Goal: Transaction & Acquisition: Book appointment/travel/reservation

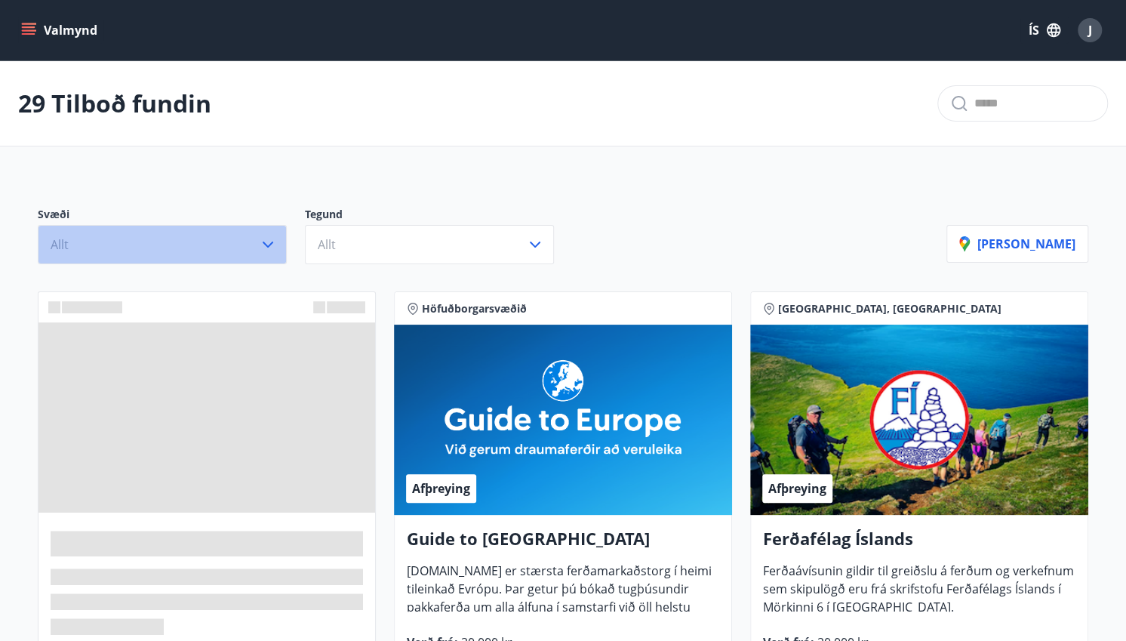
click at [266, 244] on icon "button" at bounding box center [268, 244] width 11 height 6
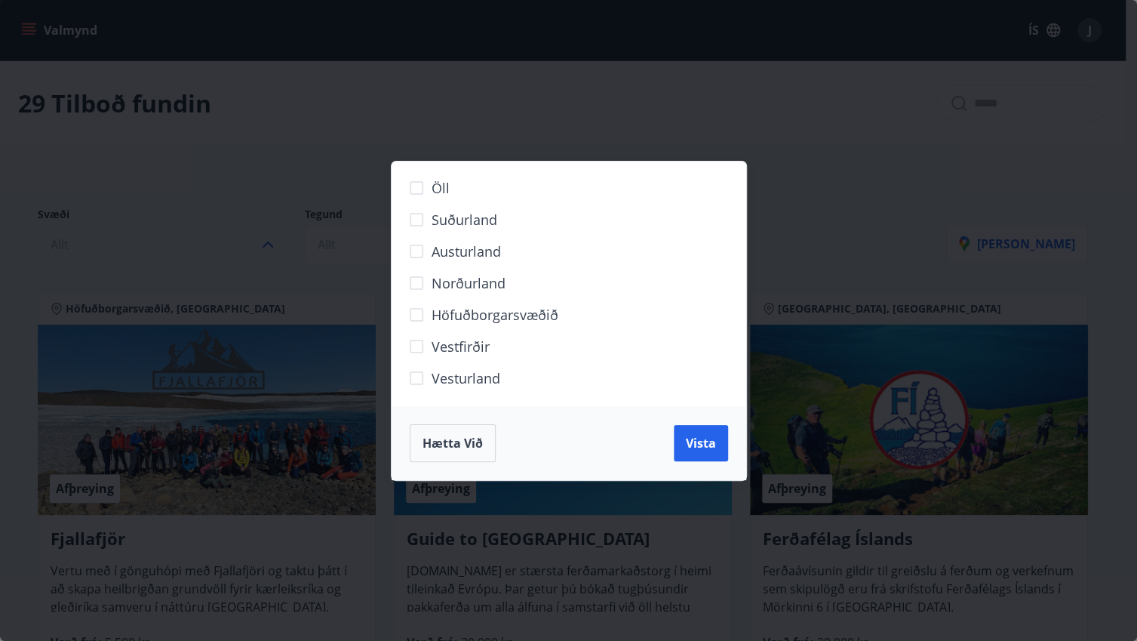
click at [303, 194] on div "Öll Suðurland [GEOGRAPHIC_DATA] Norðurland Höfuðborgarsvæðið [GEOGRAPHIC_DATA] …" at bounding box center [568, 320] width 1137 height 641
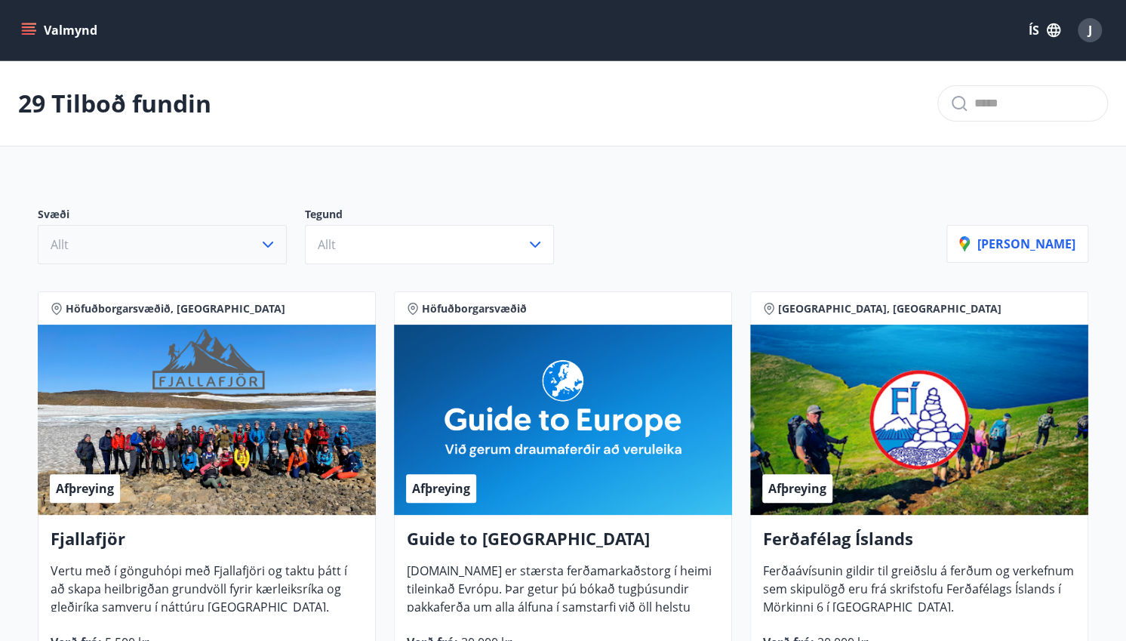
click at [267, 247] on icon "button" at bounding box center [268, 244] width 18 height 18
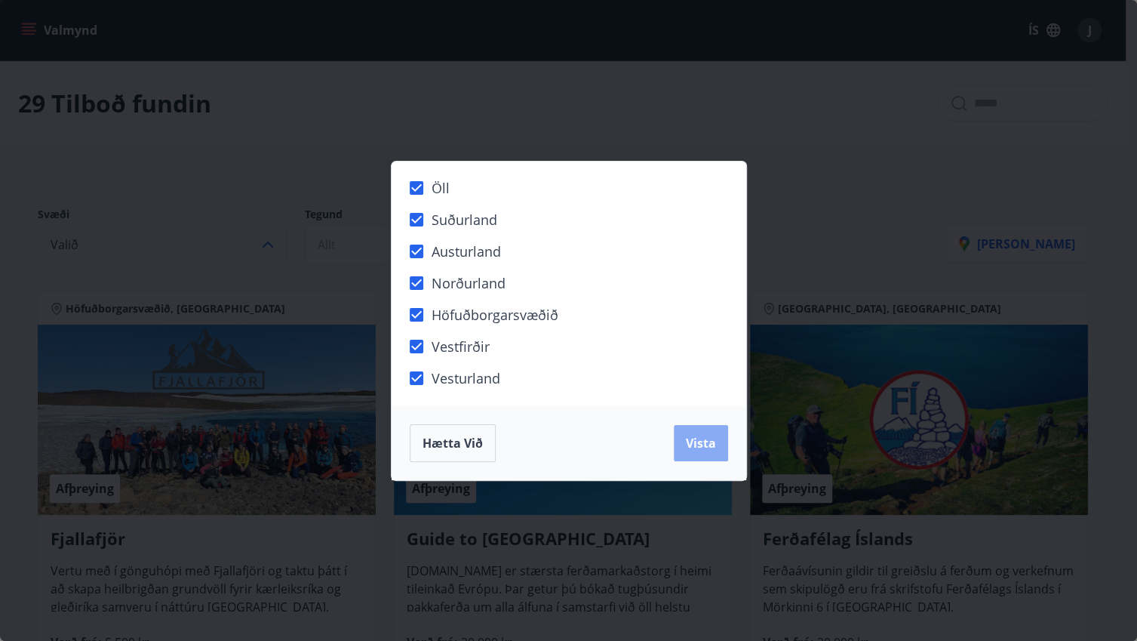
click at [701, 450] on button "Vista" at bounding box center [701, 443] width 54 height 36
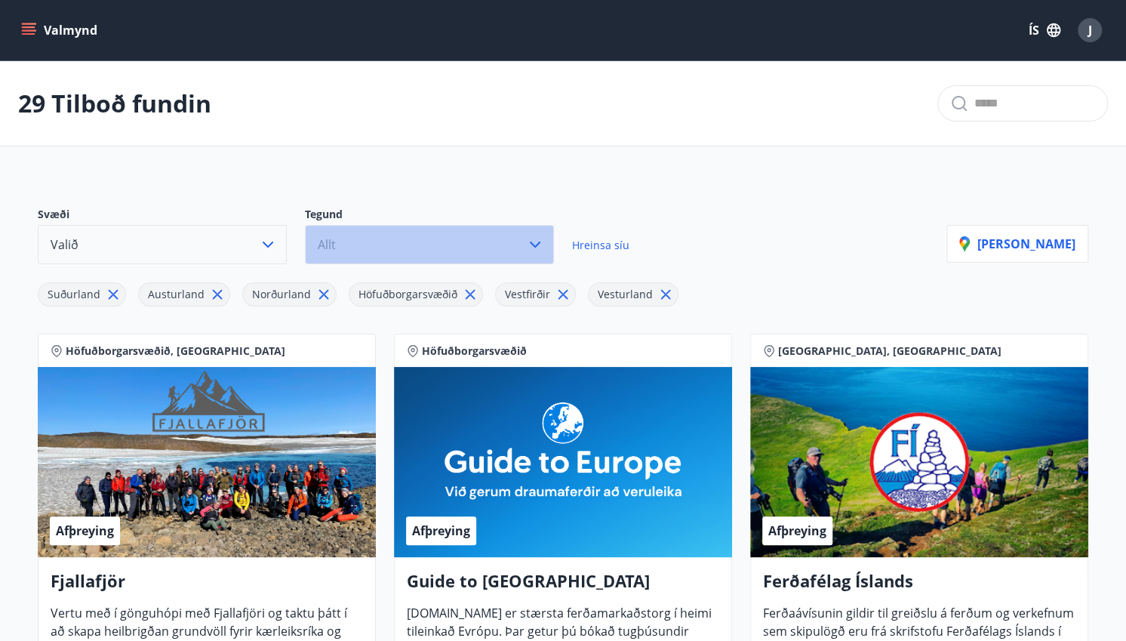
click at [539, 247] on icon "button" at bounding box center [535, 244] width 18 height 18
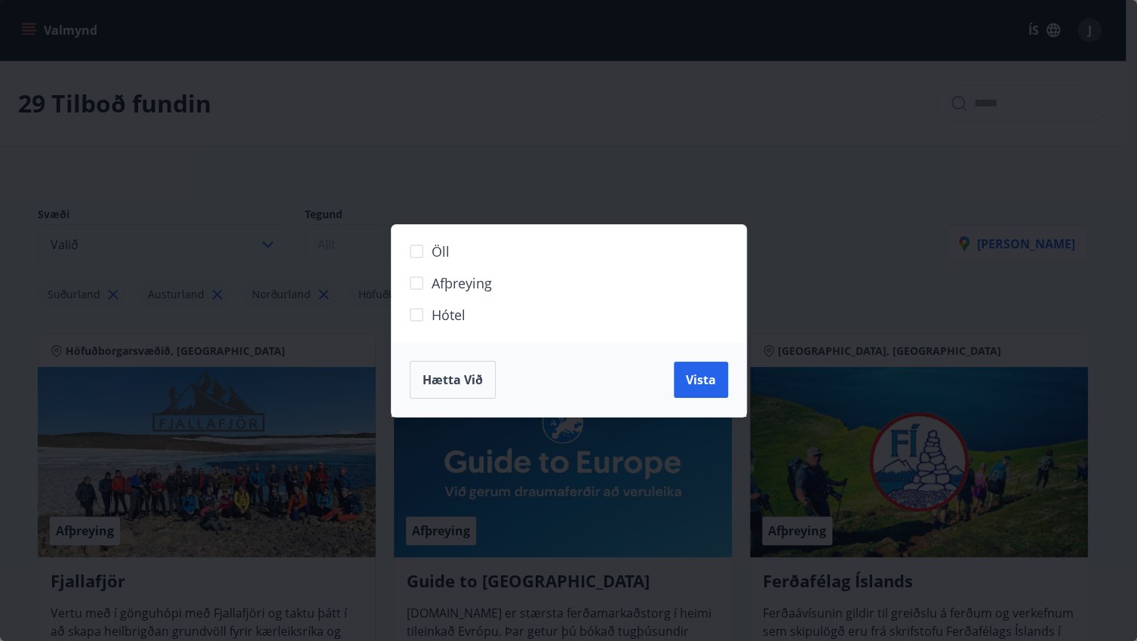
click at [436, 315] on span "Hótel" at bounding box center [449, 315] width 34 height 20
click at [678, 380] on button "Vista" at bounding box center [701, 379] width 54 height 36
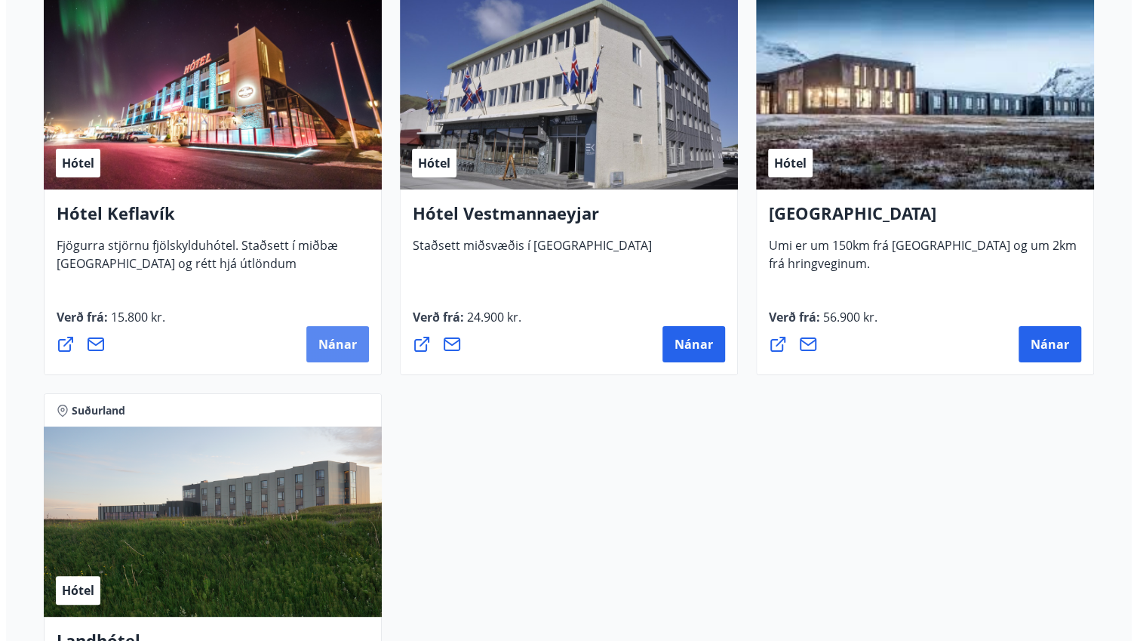
scroll to position [3260, 0]
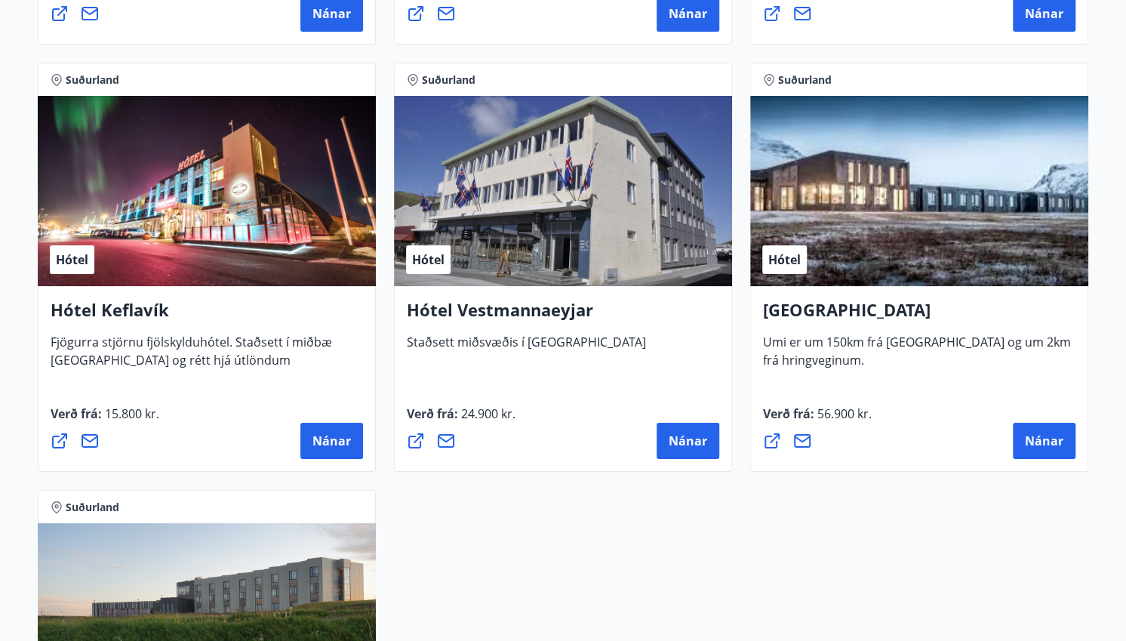
click at [225, 251] on div "Hótel" at bounding box center [207, 191] width 338 height 190
click at [315, 432] on span "Nánar" at bounding box center [331, 440] width 38 height 17
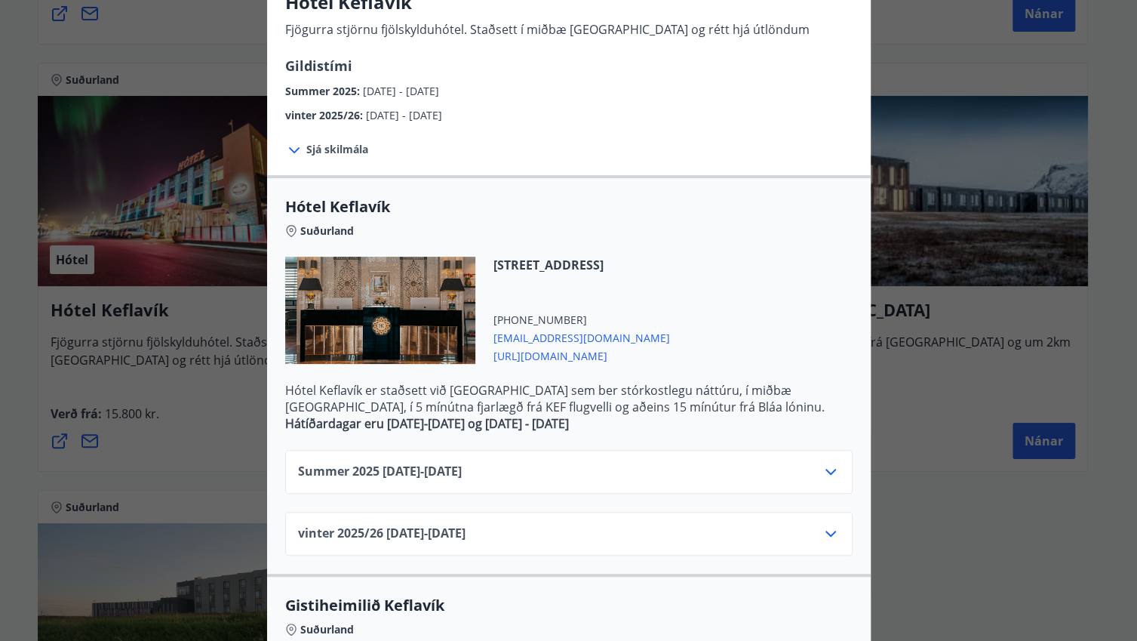
scroll to position [150, 0]
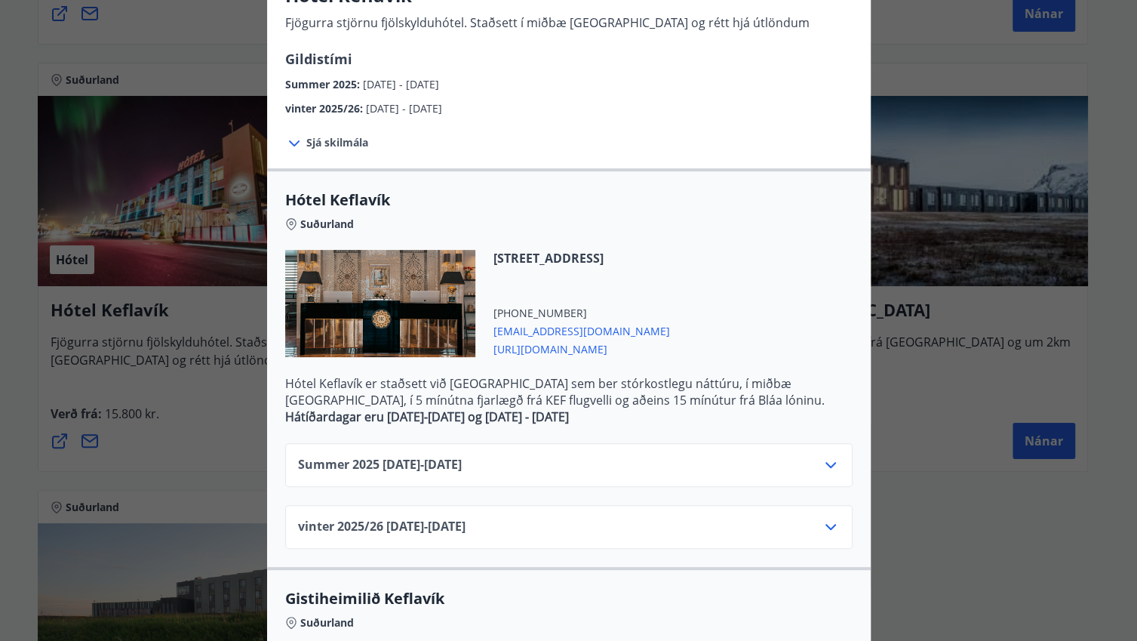
click at [822, 460] on icon at bounding box center [831, 465] width 18 height 18
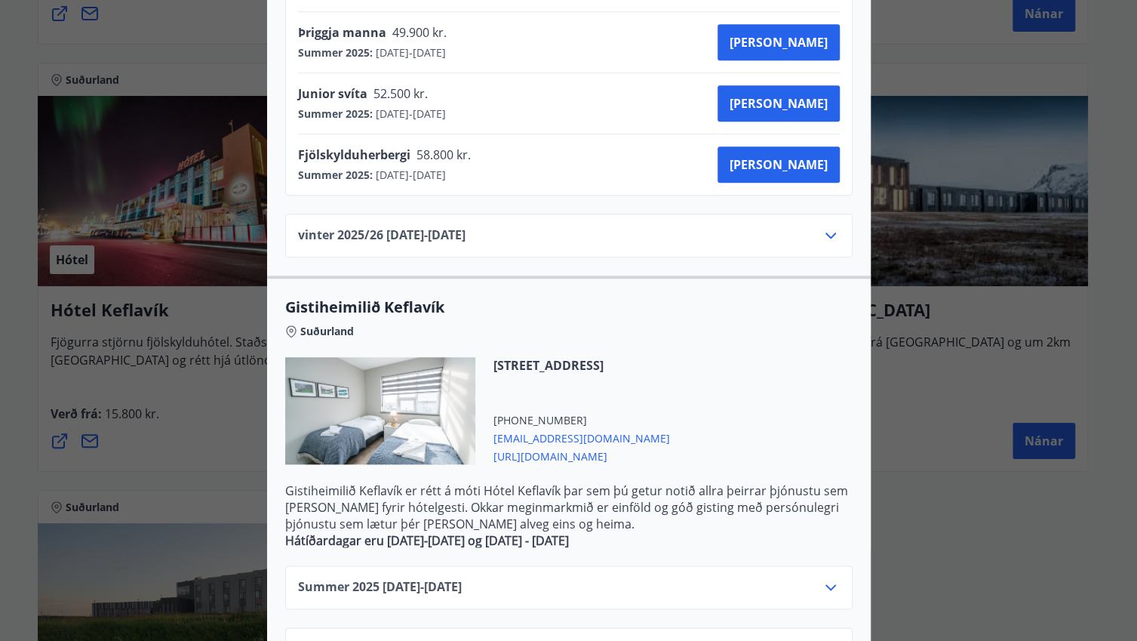
scroll to position [865, 0]
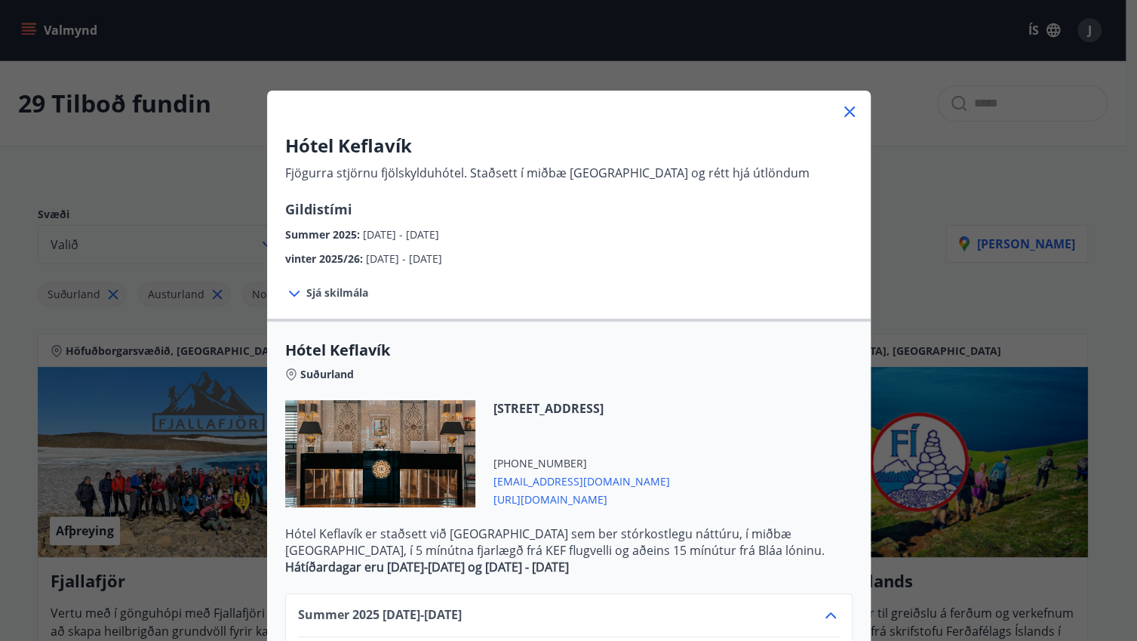
click at [133, 176] on div "Hótel Keflavík Fjögurra stjörnu fjölskylduhótel. Staðsett í miðbæ [GEOGRAPHIC_D…" at bounding box center [568, 320] width 1137 height 641
click at [844, 115] on icon at bounding box center [850, 112] width 18 height 18
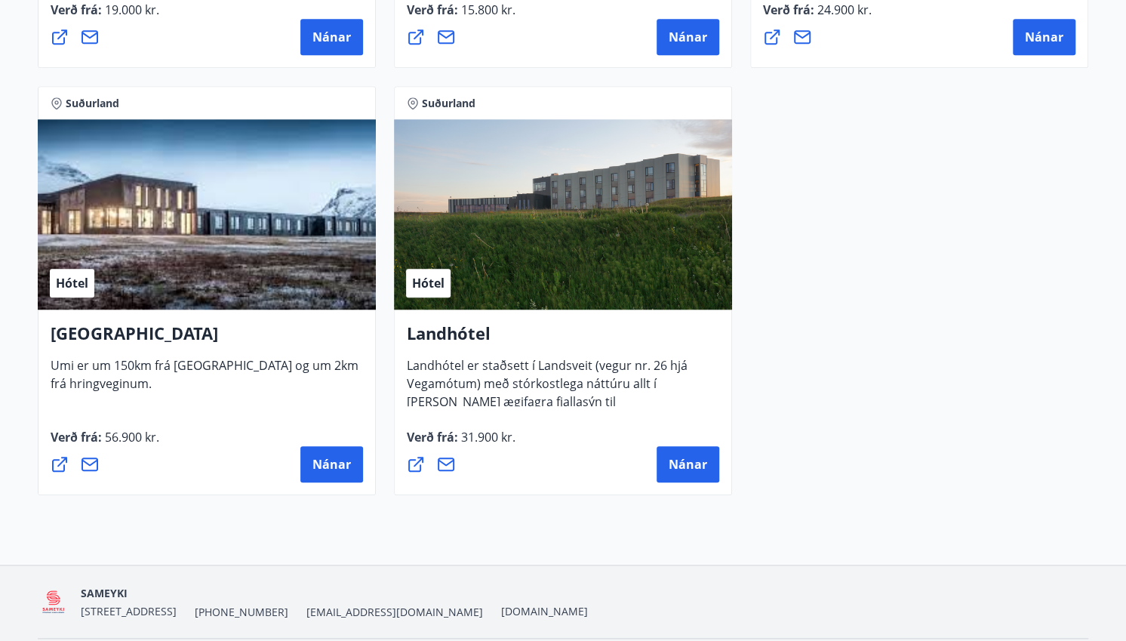
scroll to position [4065, 0]
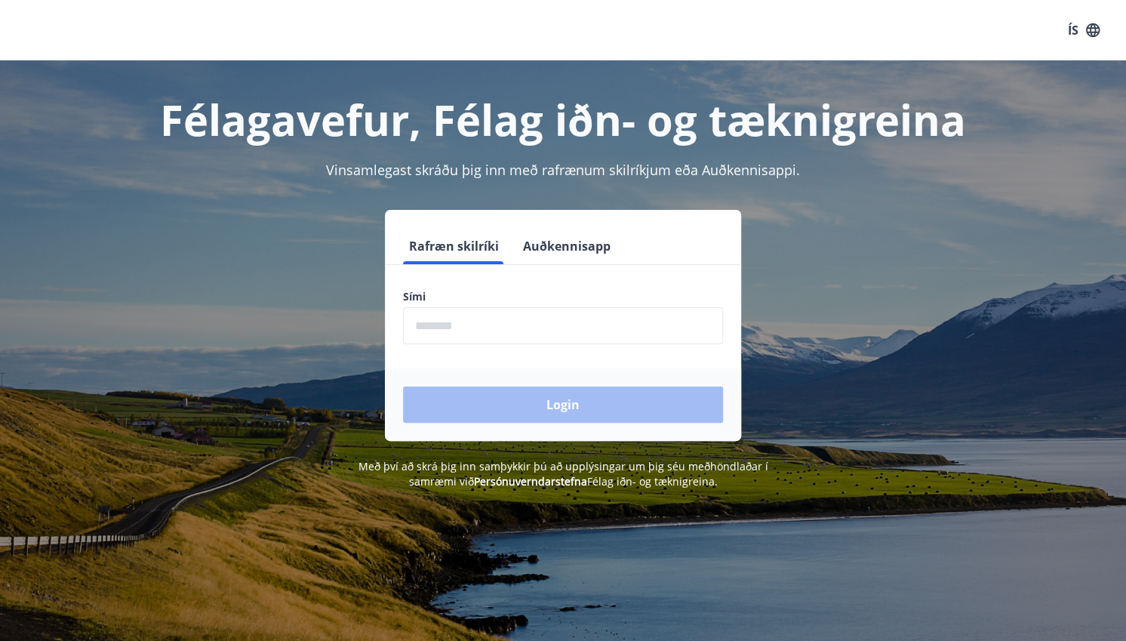
click at [448, 324] on input "phone" at bounding box center [563, 325] width 320 height 37
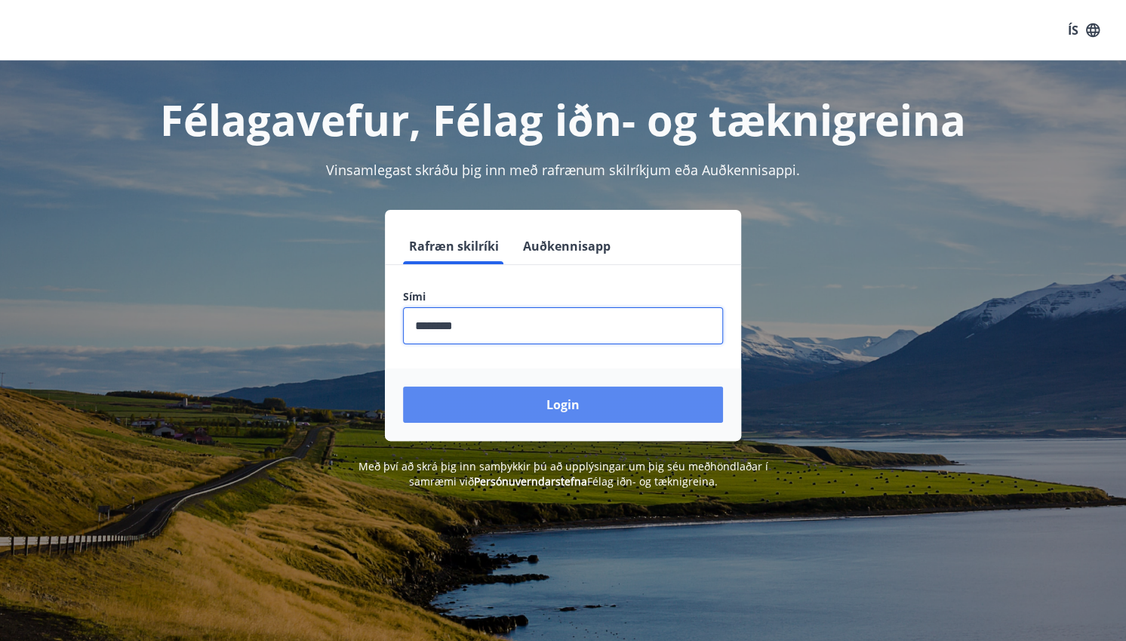
type input "********"
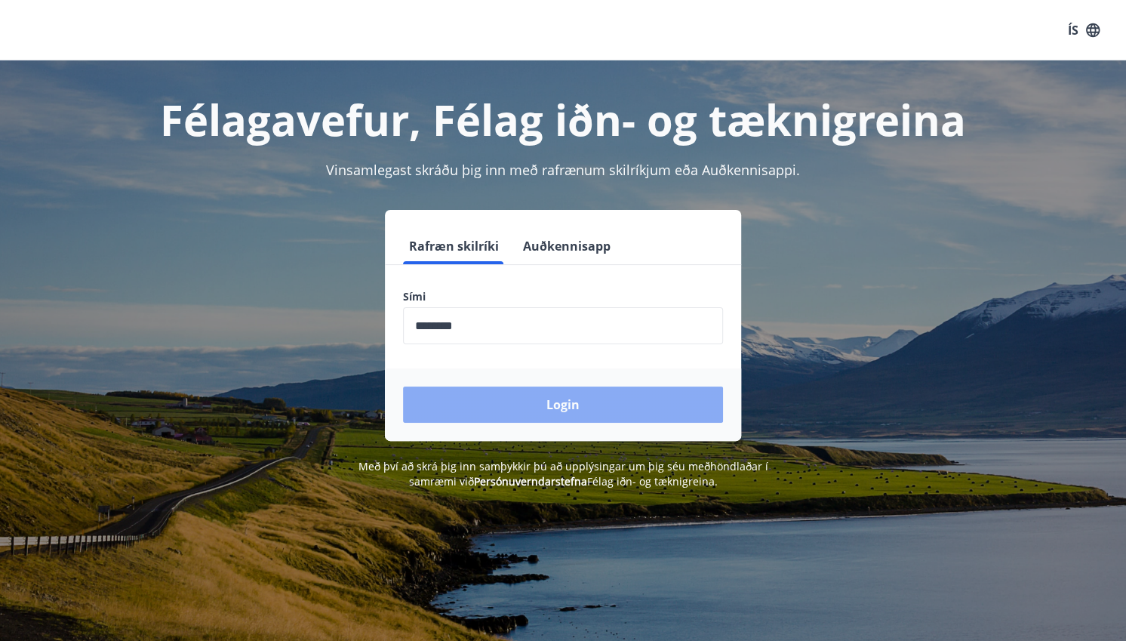
click at [575, 407] on button "Login" at bounding box center [563, 404] width 320 height 36
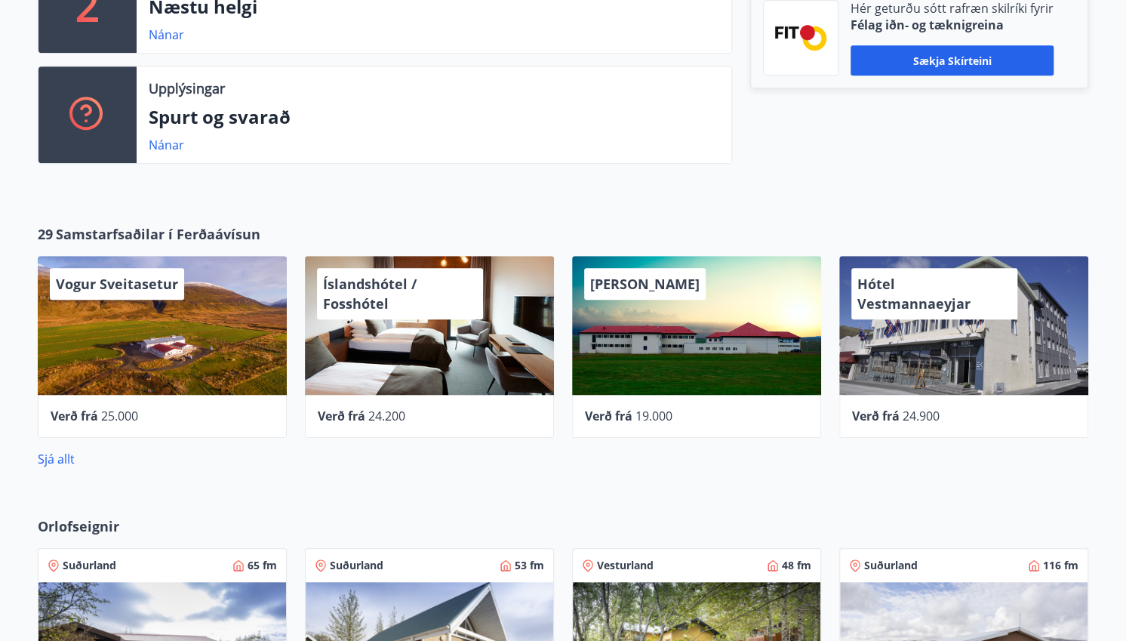
scroll to position [528, 0]
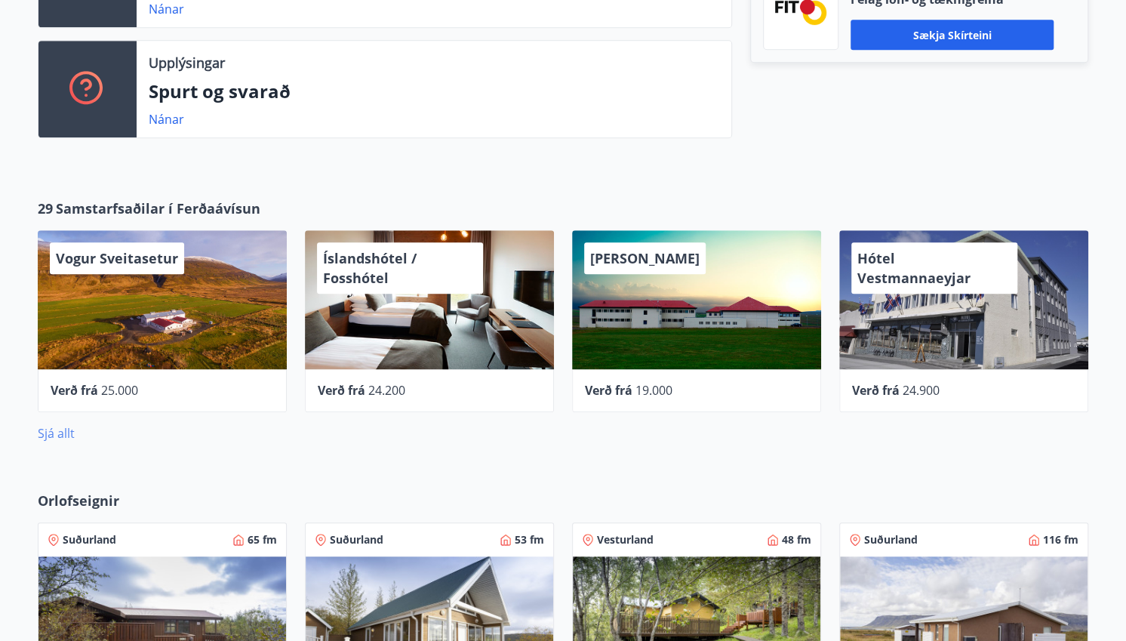
click at [60, 435] on link "Sjá allt" at bounding box center [56, 433] width 37 height 17
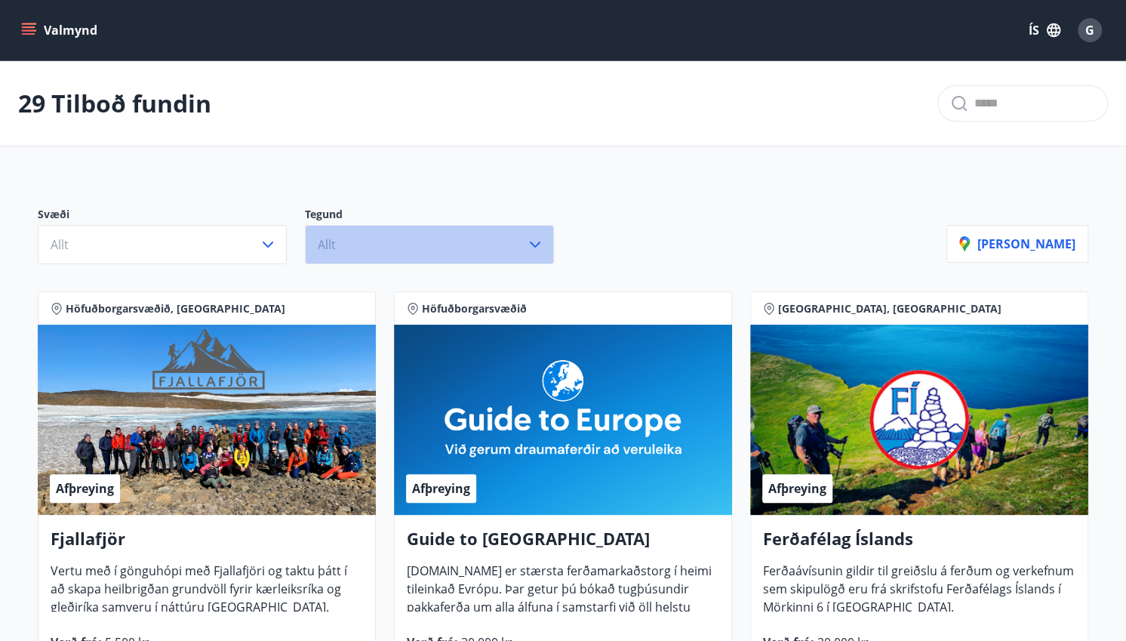
click at [534, 248] on icon "button" at bounding box center [535, 244] width 18 height 18
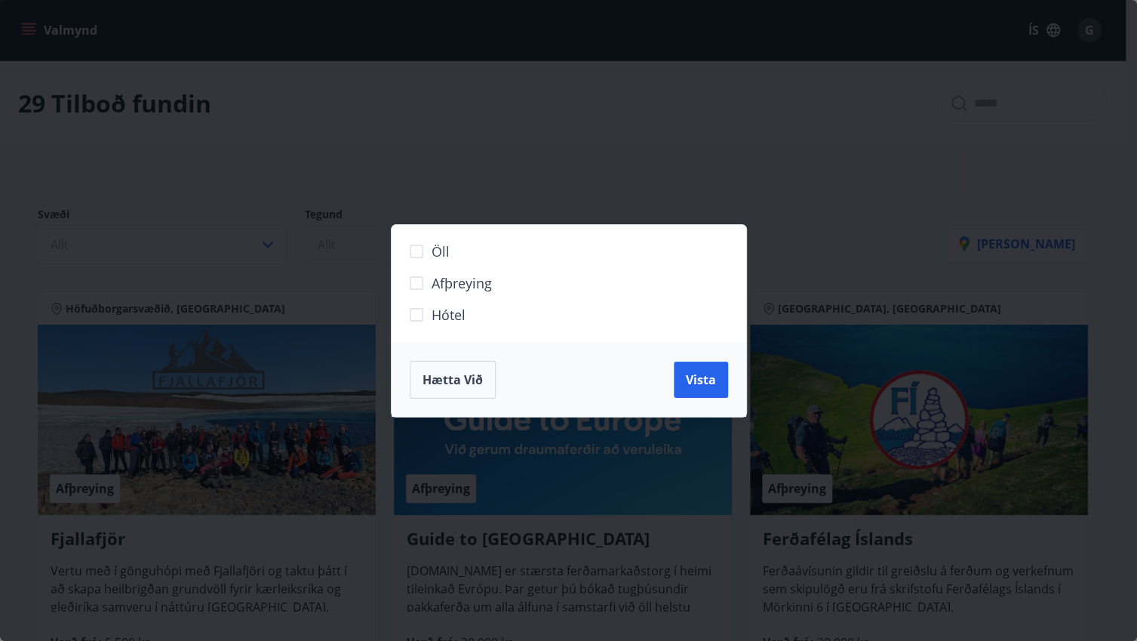
click at [449, 315] on span "Hótel" at bounding box center [449, 315] width 34 height 20
click at [701, 382] on span "Vista" at bounding box center [701, 379] width 30 height 17
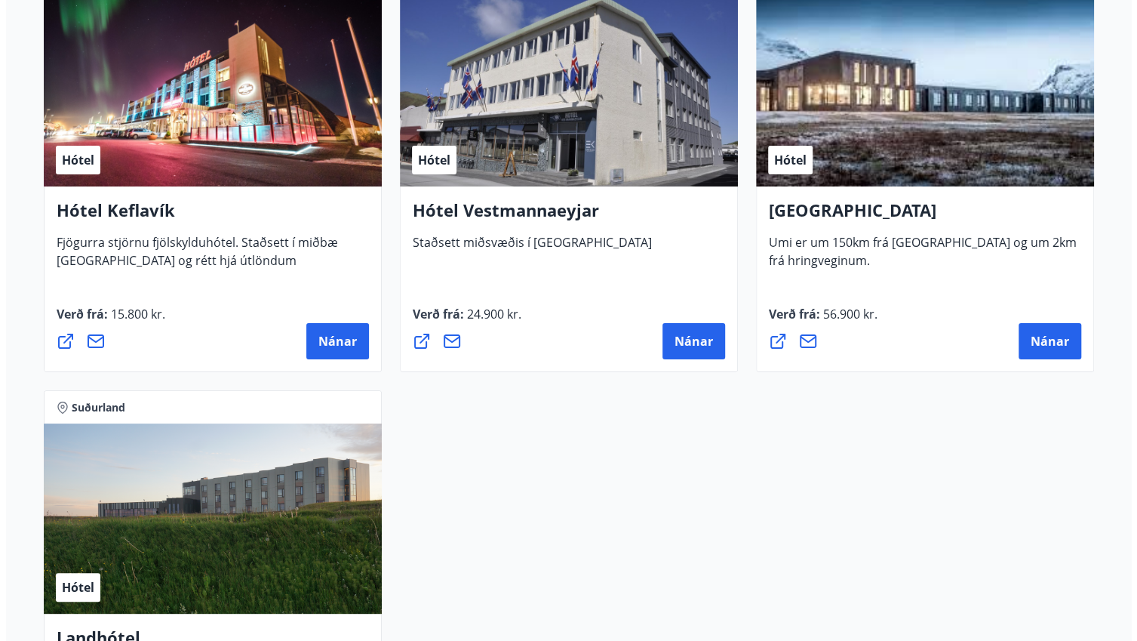
scroll to position [3320, 0]
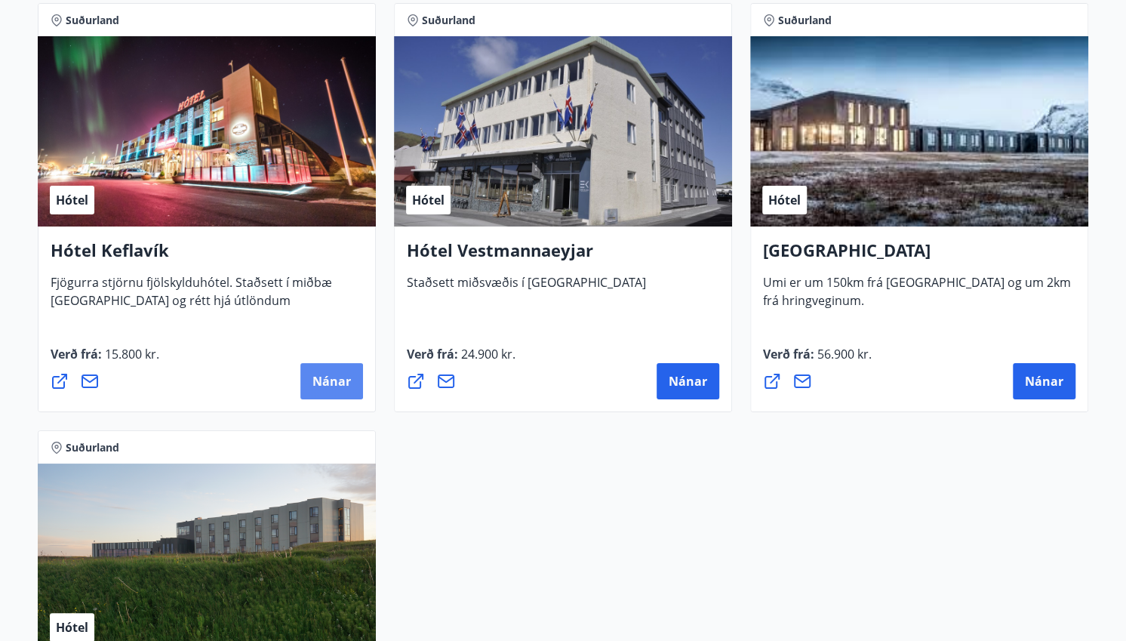
click at [331, 383] on span "Nánar" at bounding box center [331, 381] width 38 height 17
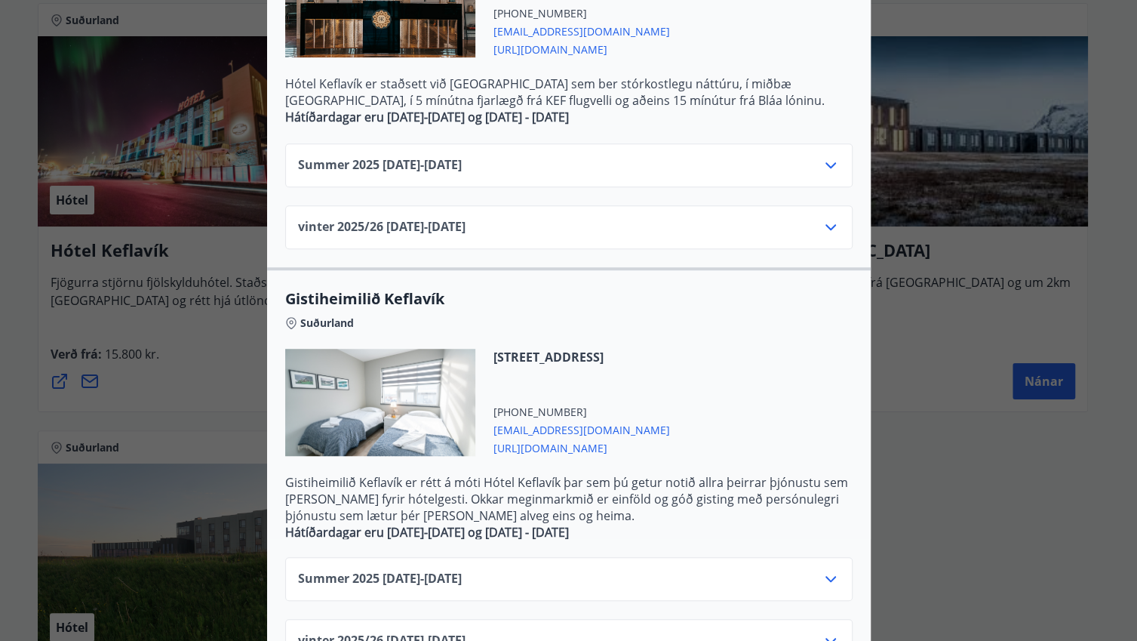
scroll to position [499, 0]
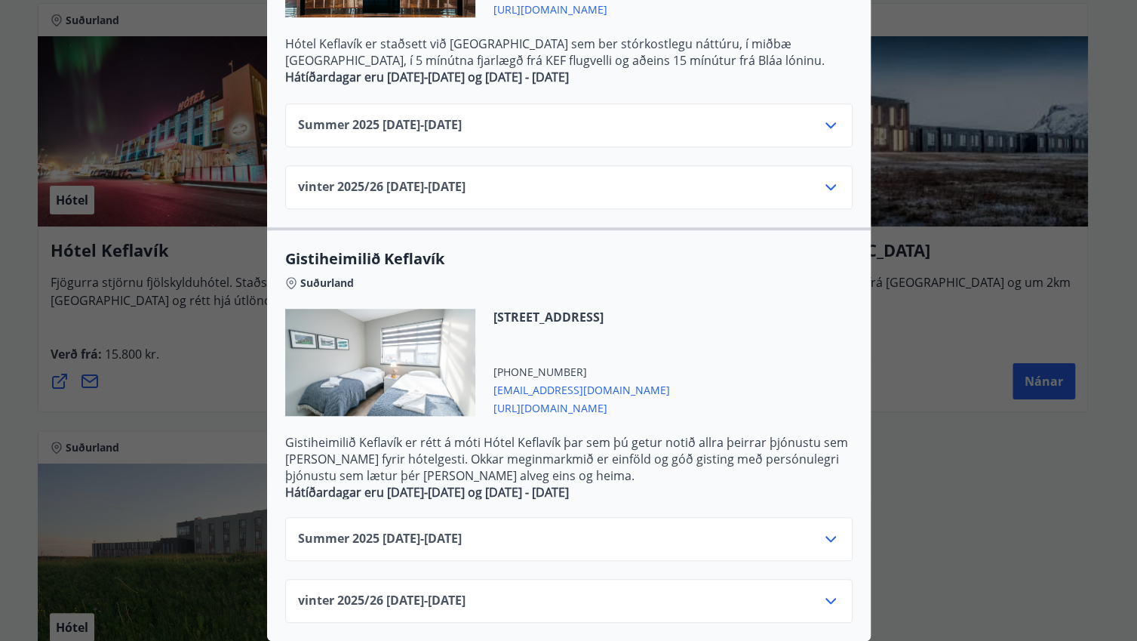
click at [758, 350] on div "Vatnsnesvegi 12-14, 230 Reykjanesbæ +354 4207000 stay@kef.is https://kef.is/" at bounding box center [568, 371] width 567 height 125
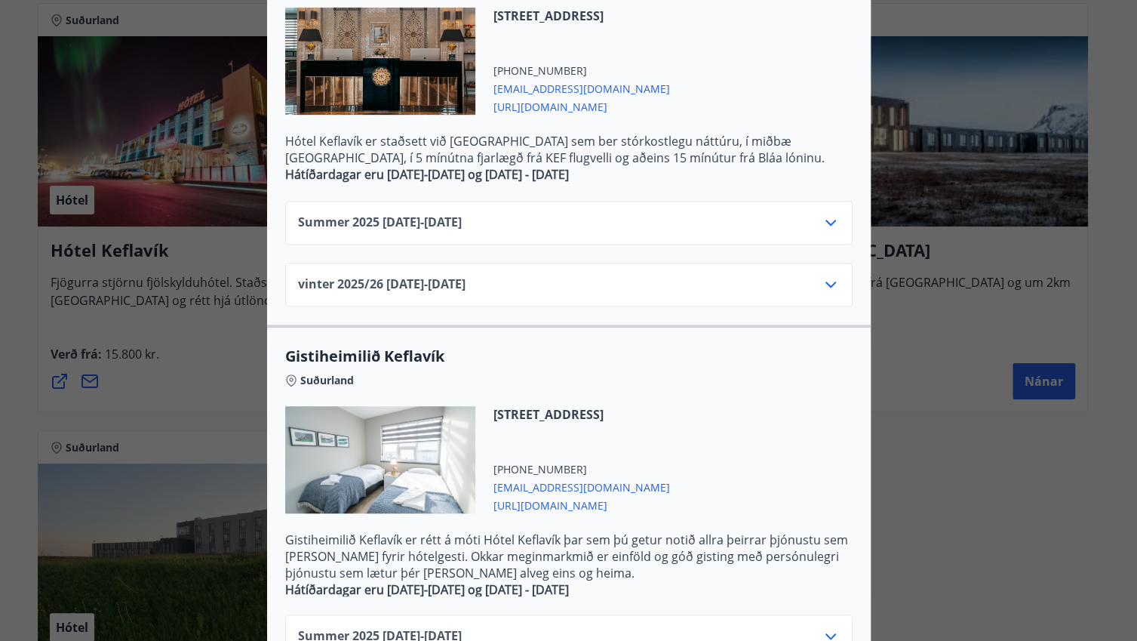
scroll to position [272, 0]
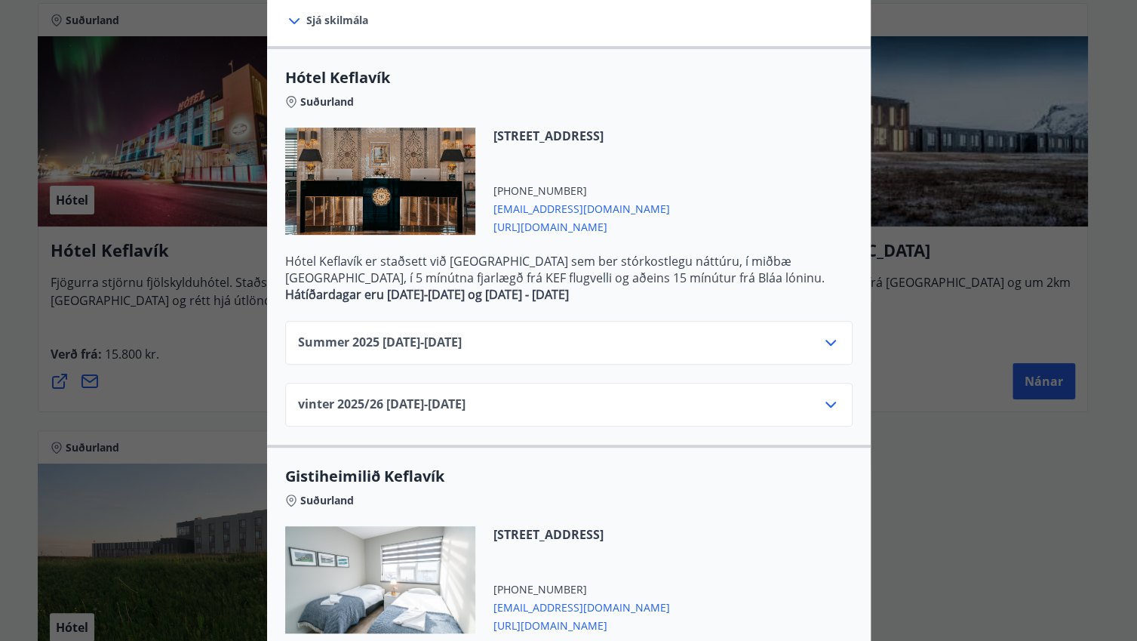
click at [824, 337] on icon at bounding box center [831, 343] width 18 height 18
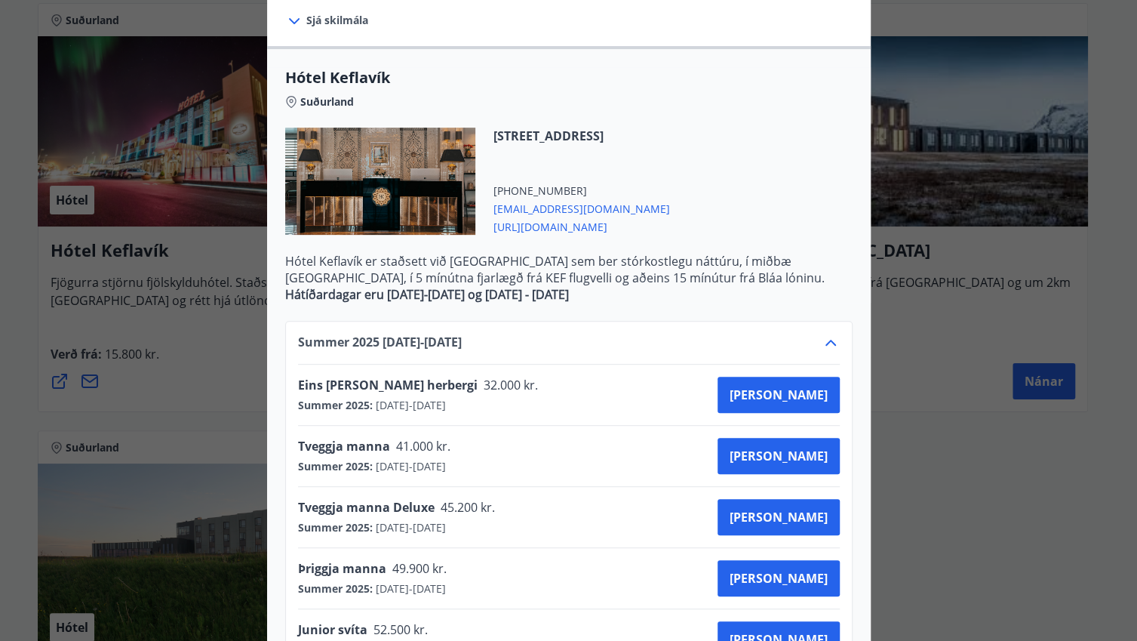
scroll to position [348, 0]
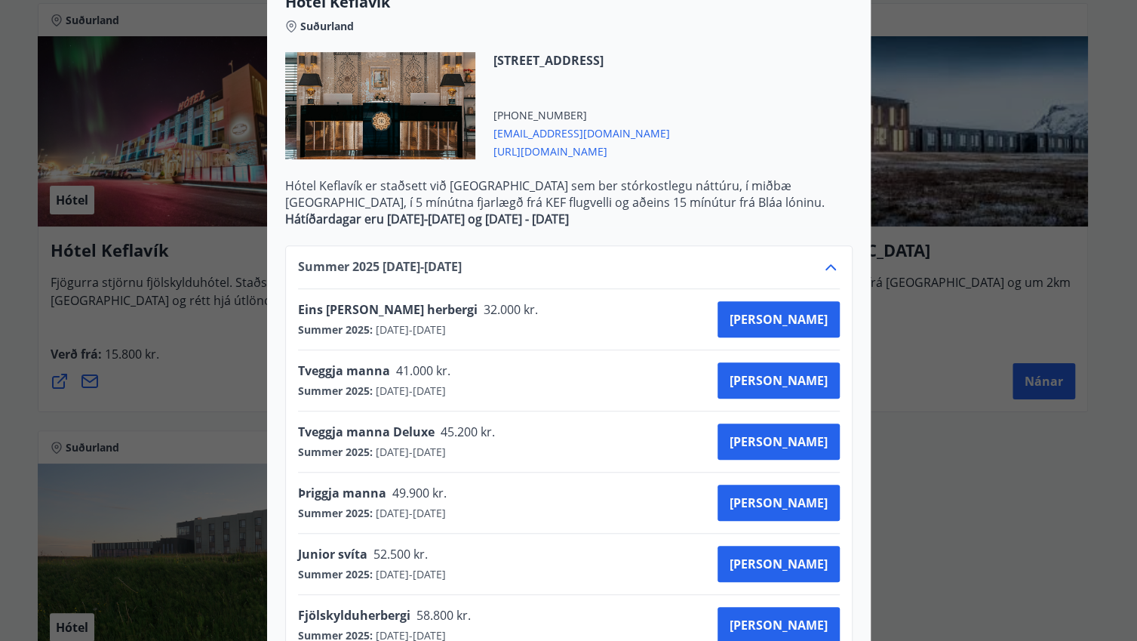
click at [530, 386] on div "Tveggja manna 41.000 kr. Summer 2025 : 01.06.2025 - 31.10.2025 Kaupa" at bounding box center [569, 380] width 542 height 36
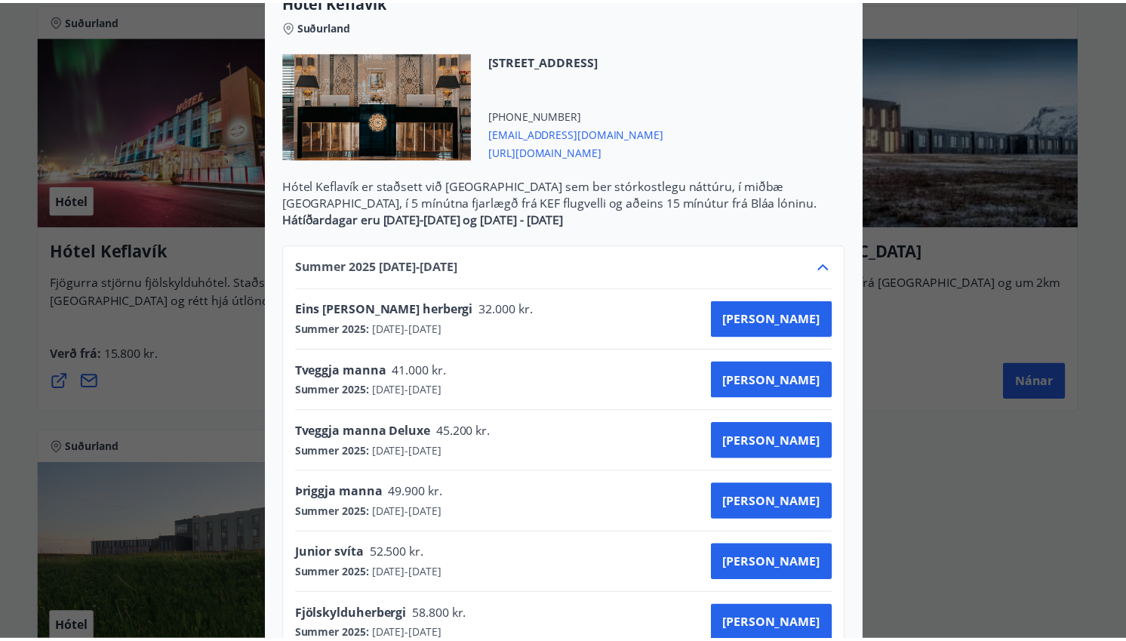
scroll to position [0, 0]
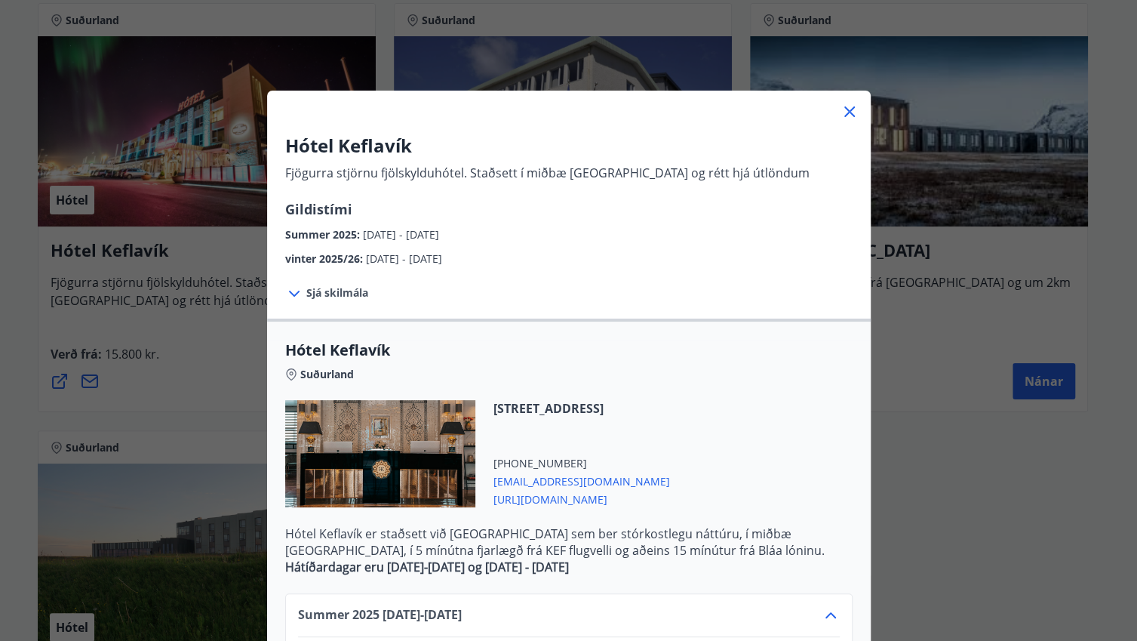
click at [939, 428] on div "Hótel Keflavík Fjögurra stjörnu fjölskylduhótel. Staðsett í miðbæ [GEOGRAPHIC_D…" at bounding box center [568, 320] width 1137 height 641
click at [844, 115] on icon at bounding box center [849, 111] width 11 height 11
